Goal: Find specific page/section: Find specific page/section

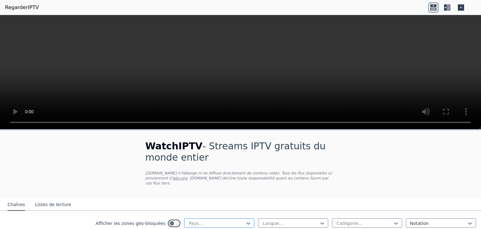
click at [207, 220] on div at bounding box center [216, 223] width 57 height 6
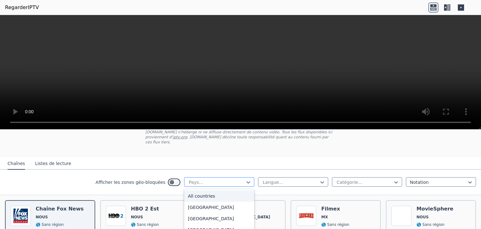
click at [228, 179] on div at bounding box center [216, 182] width 57 height 6
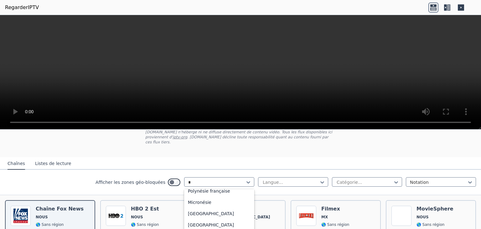
scroll to position [124, 0]
type input "**"
click at [192, 189] on div "[GEOGRAPHIC_DATA]" at bounding box center [219, 190] width 70 height 11
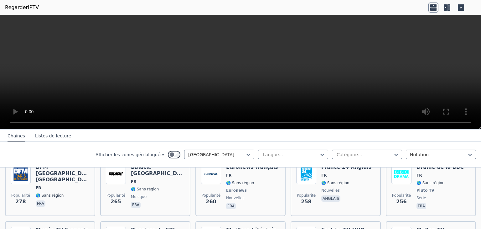
scroll to position [349, 0]
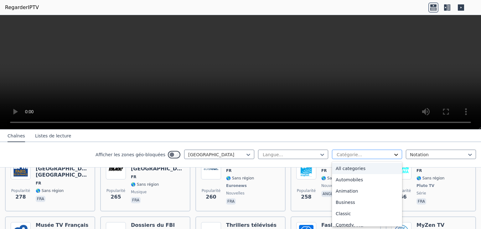
click at [393, 156] on icon at bounding box center [396, 154] width 6 height 6
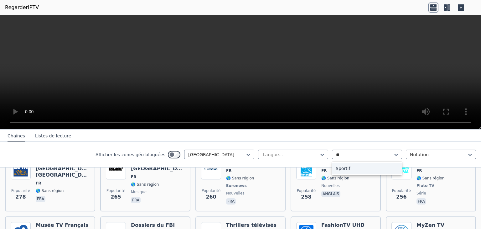
type input "***"
click at [336, 168] on font "Sportif" at bounding box center [343, 168] width 14 height 5
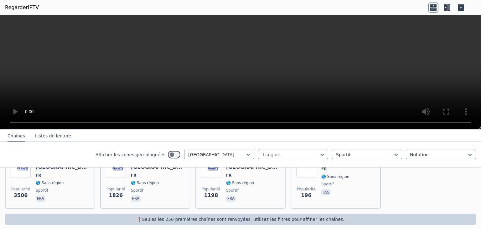
scroll to position [48, 0]
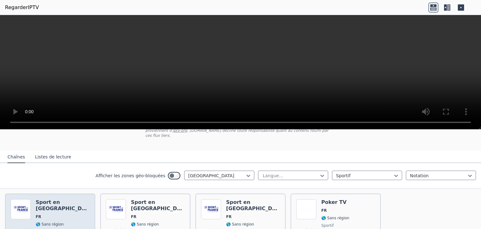
click at [59, 214] on span "FR" at bounding box center [63, 216] width 54 height 5
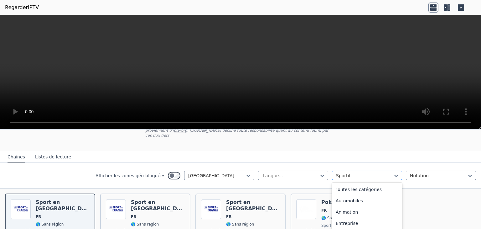
click at [361, 172] on div at bounding box center [364, 175] width 57 height 6
click at [348, 187] on font "Toutes les catégories" at bounding box center [359, 189] width 46 height 5
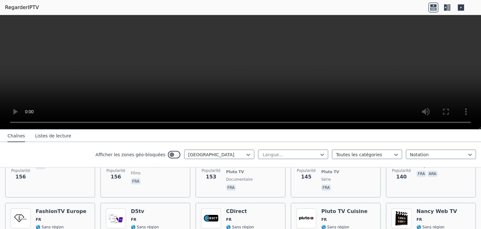
scroll to position [711, 0]
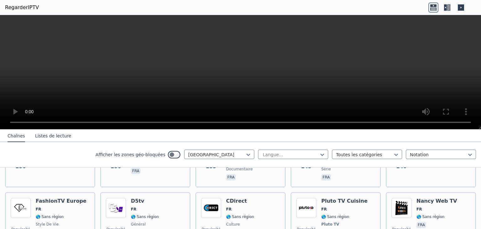
drag, startPoint x: 368, startPoint y: 213, endPoint x: 55, endPoint y: 142, distance: 321.1
click at [55, 142] on div "Afficher les zones géo-bloquées France Langue... Toutes les catégories Notation" at bounding box center [240, 154] width 481 height 25
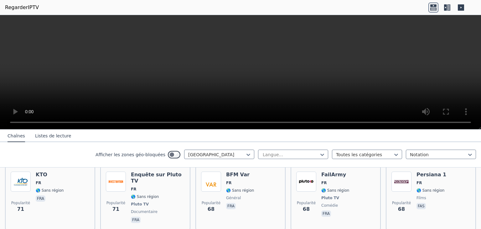
scroll to position [1395, 0]
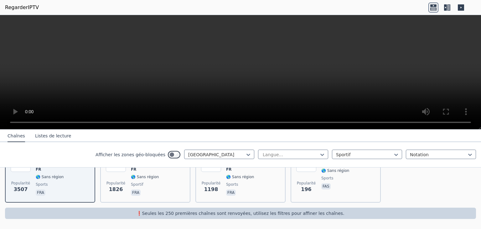
scroll to position [89, 0]
